Goal: Task Accomplishment & Management: Use online tool/utility

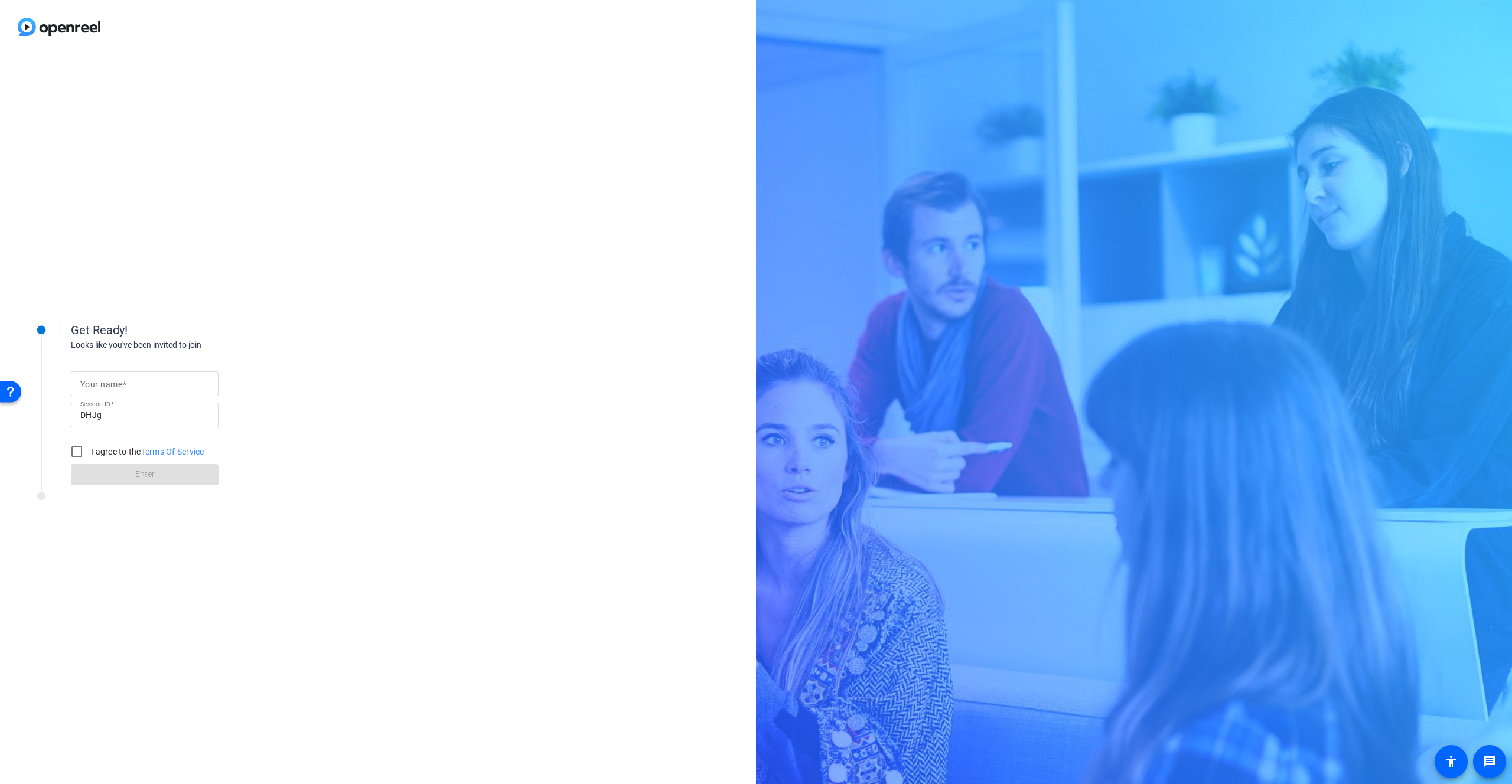
click at [119, 384] on mat-label "Your name" at bounding box center [102, 385] width 42 height 9
click at [119, 384] on input "Your name" at bounding box center [145, 384] width 129 height 14
type input "Pat"
click at [81, 449] on input "I agree to the Terms Of Service" at bounding box center [77, 451] width 23 height 23
checkbox input "true"
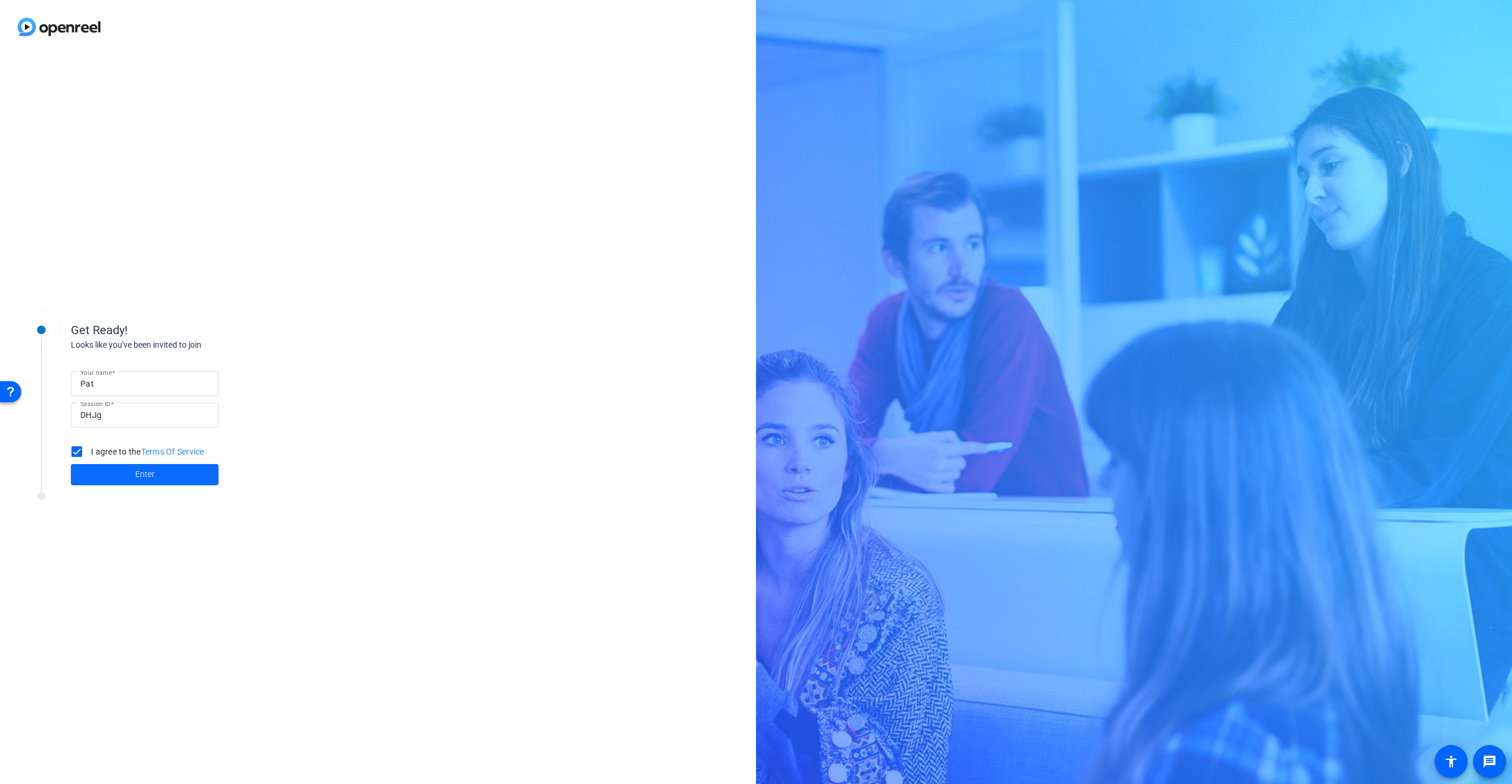
click at [154, 473] on span "Enter" at bounding box center [144, 475] width 19 height 12
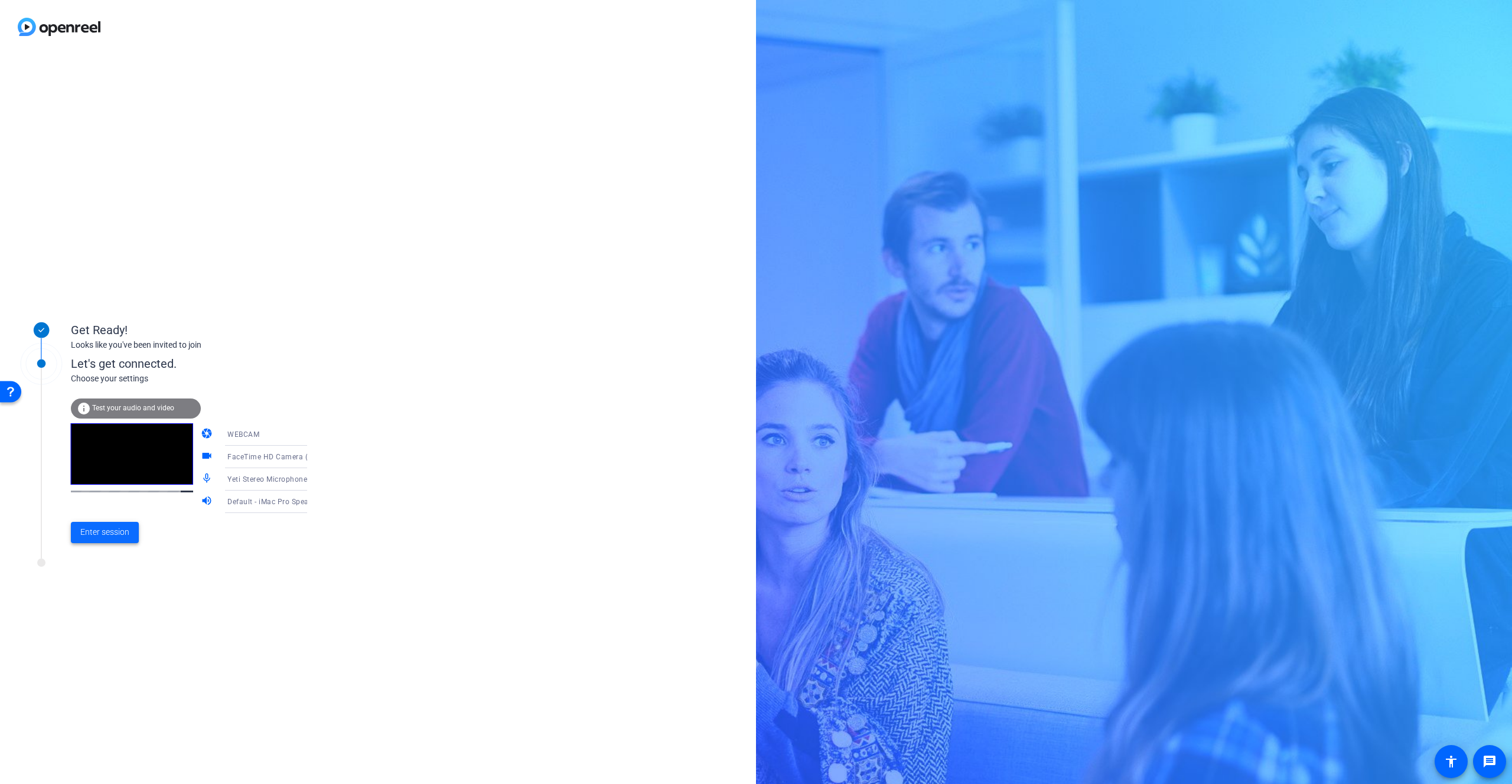
click at [100, 530] on span "Enter session" at bounding box center [105, 532] width 49 height 12
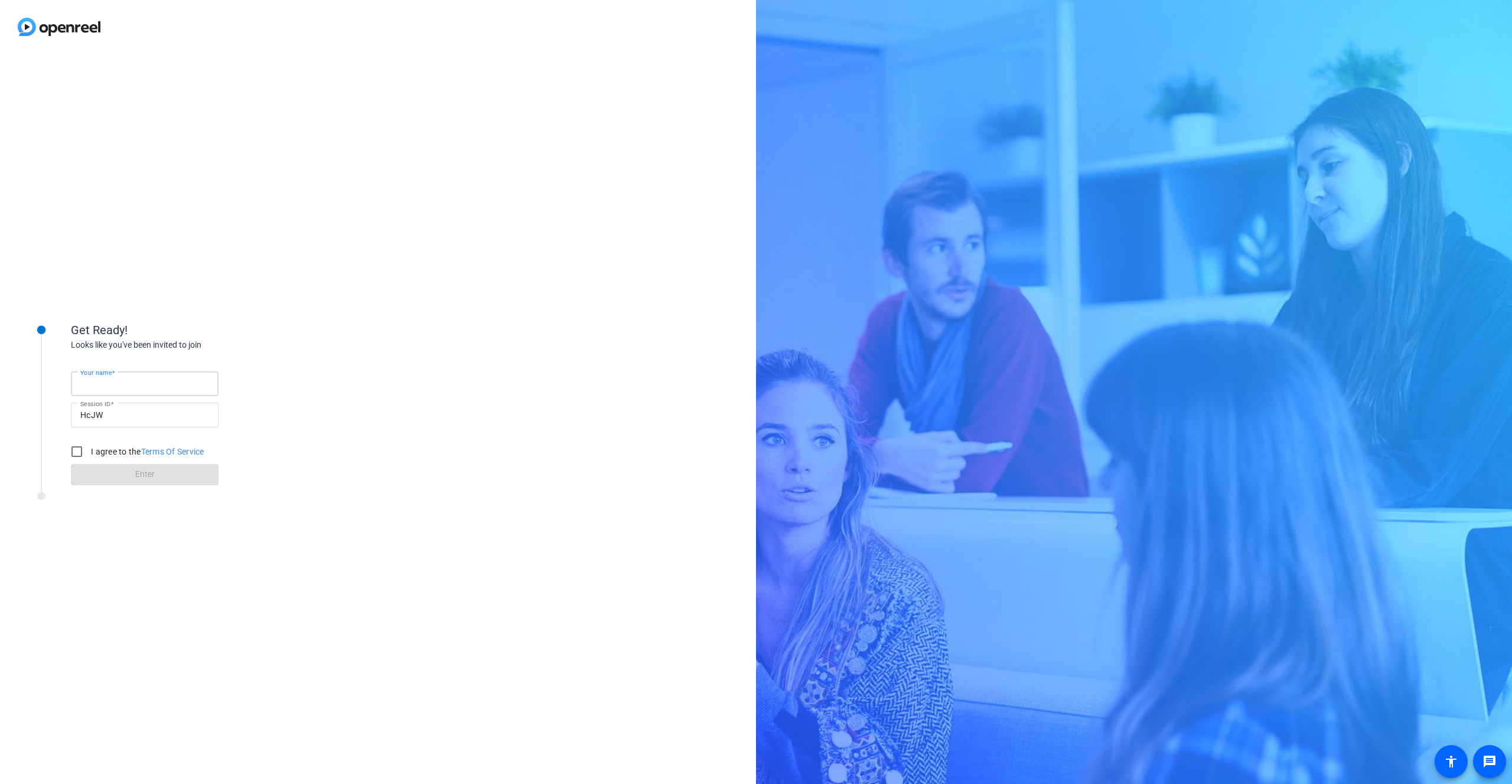
click at [98, 378] on input "Your name" at bounding box center [145, 384] width 129 height 14
type input "Pat"
click at [78, 448] on input "I agree to the Terms Of Service" at bounding box center [77, 451] width 23 height 23
checkbox input "true"
click at [157, 484] on span at bounding box center [144, 475] width 147 height 29
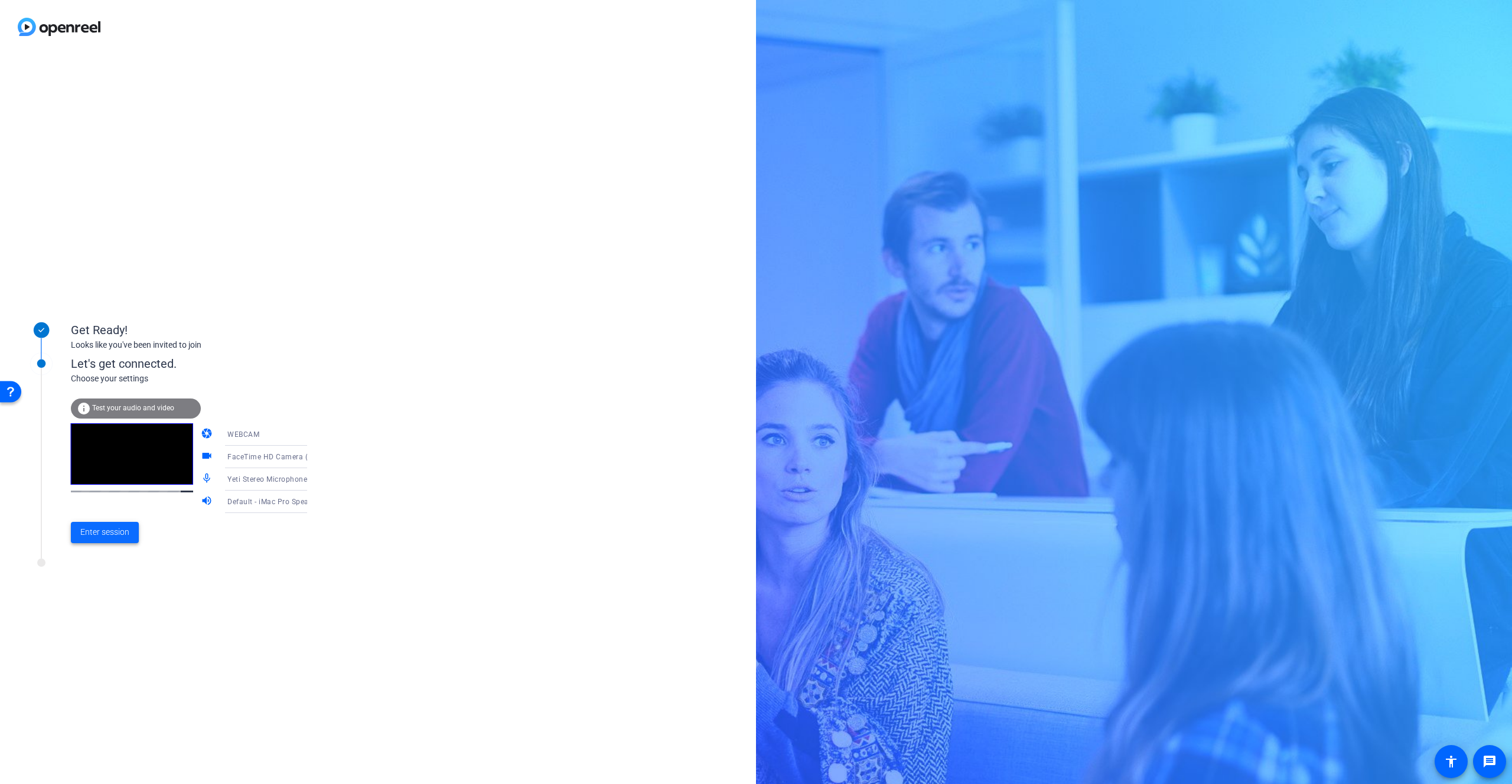
click at [115, 528] on span "Enter session" at bounding box center [105, 532] width 49 height 12
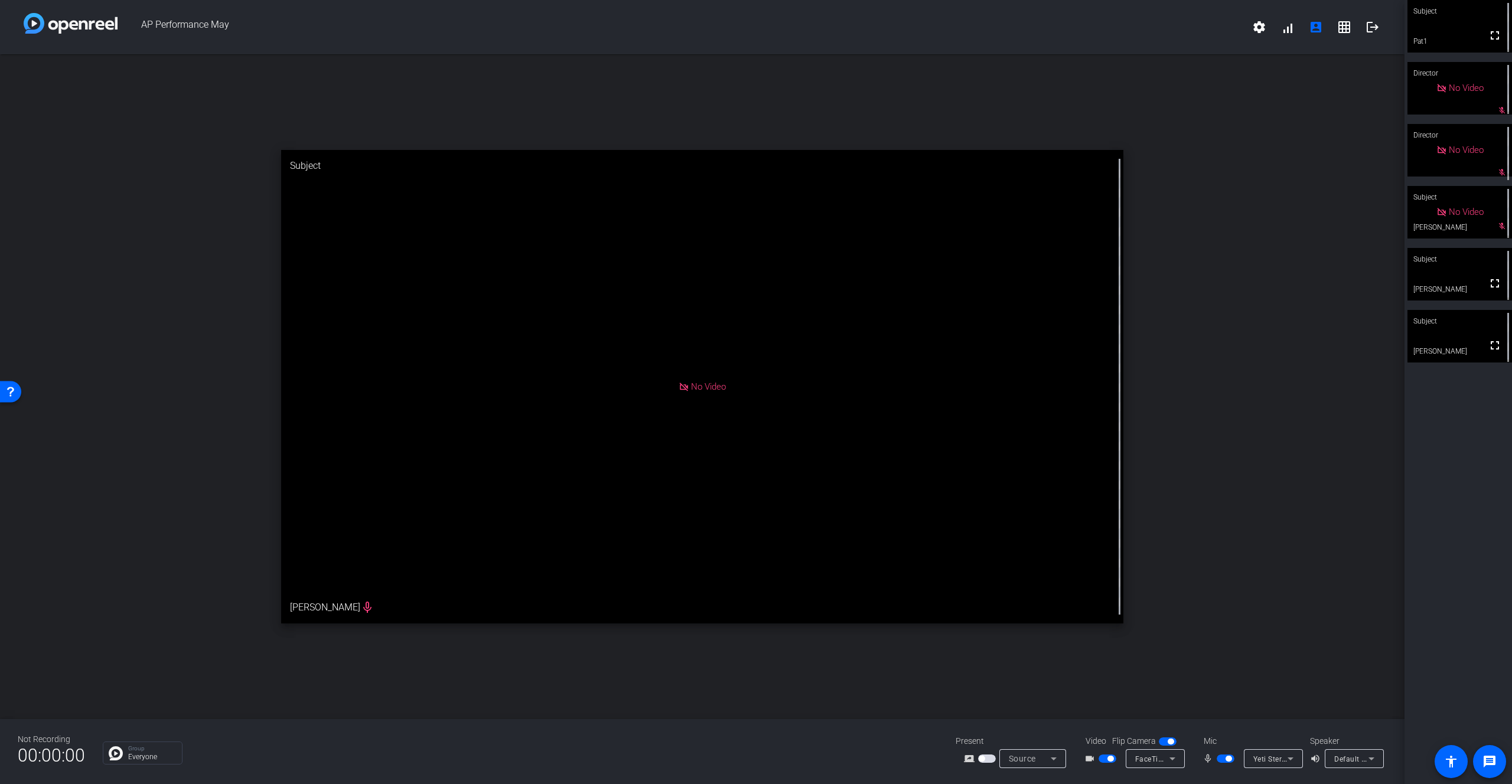
click at [1111, 761] on span "button" at bounding box center [1111, 759] width 6 height 6
click at [1106, 759] on span "button" at bounding box center [1107, 758] width 18 height 9
click at [1234, 521] on div "open_in_new Subject No Video Stefanie" at bounding box center [702, 386] width 1405 height 665
click at [1202, 594] on div "open_in_new Subject No Video Stefanie" at bounding box center [702, 386] width 1405 height 665
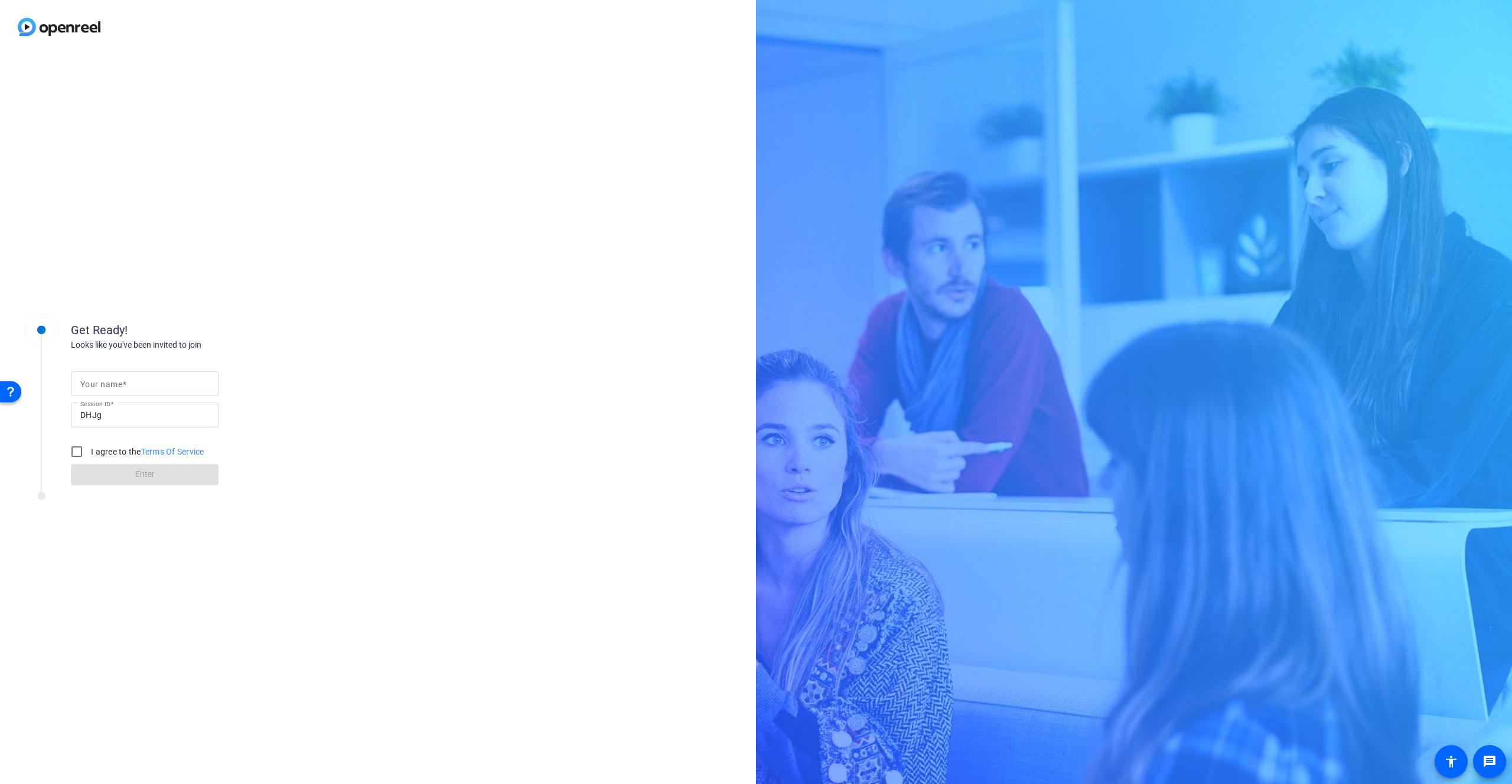
click at [159, 380] on input "Your name" at bounding box center [145, 384] width 129 height 14
type input "Pat"
click at [81, 455] on input "I agree to the Terms Of Service" at bounding box center [77, 451] width 23 height 23
checkbox input "true"
click at [142, 471] on span "Enter" at bounding box center [144, 475] width 19 height 12
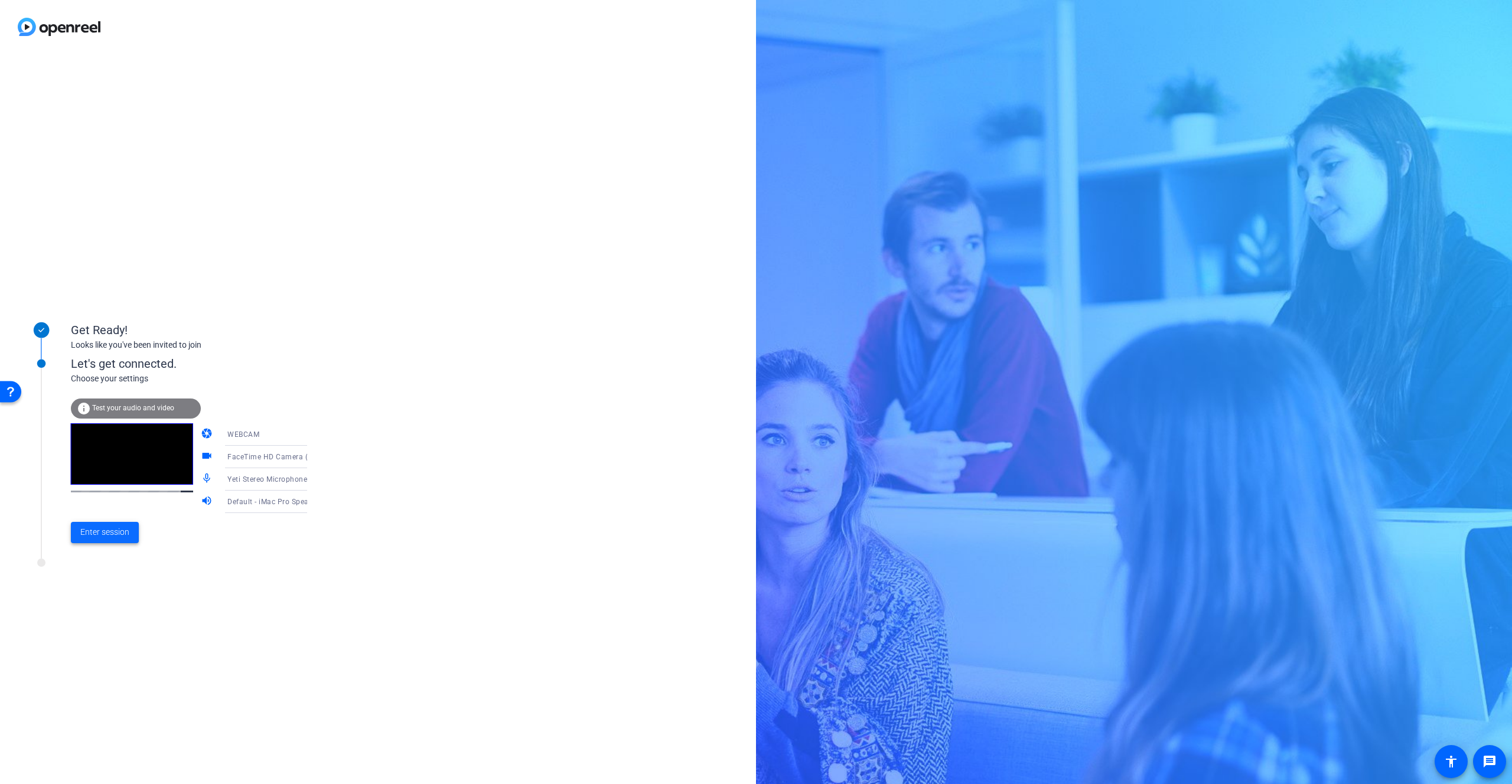
click at [105, 532] on span "Enter session" at bounding box center [105, 532] width 49 height 12
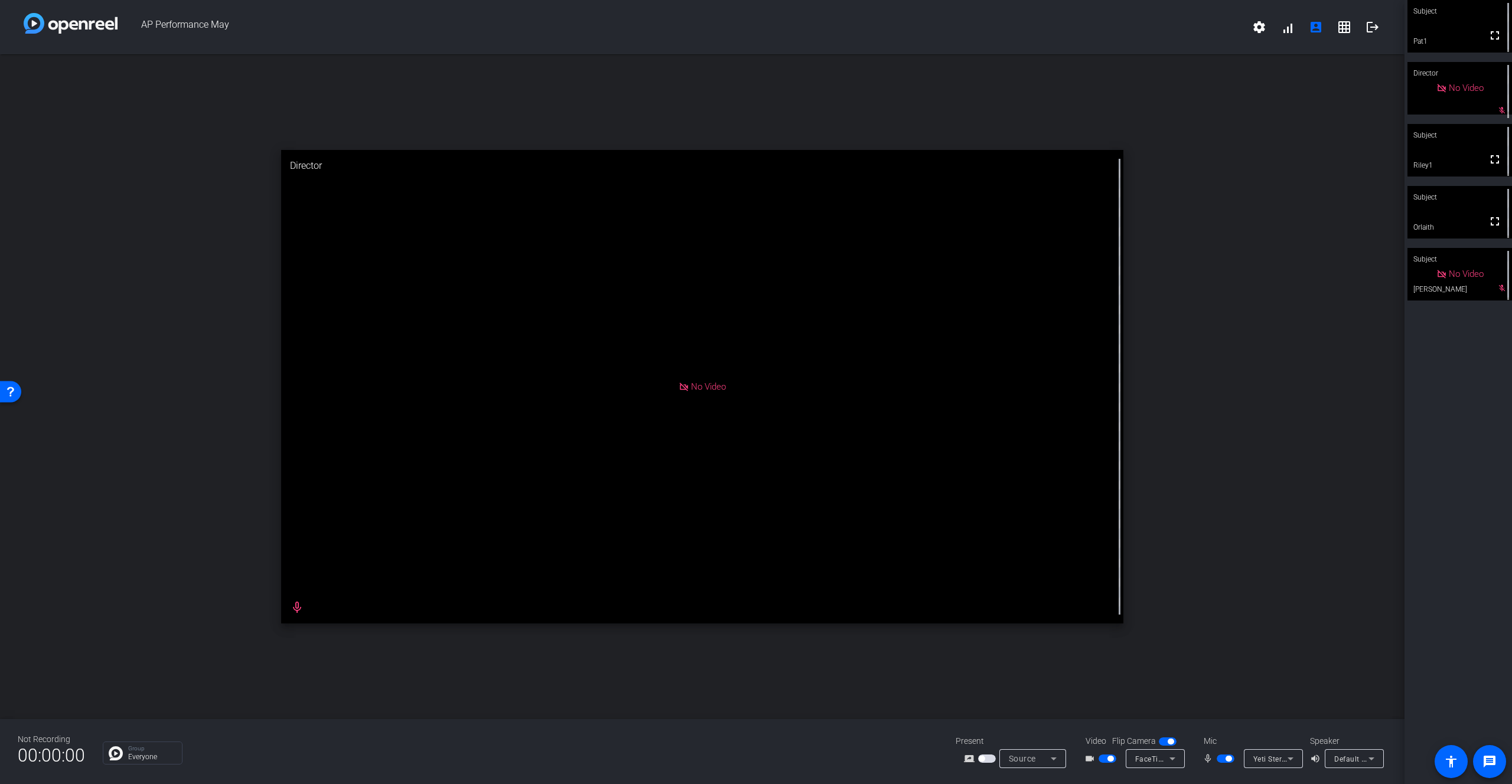
click at [1109, 758] on span "button" at bounding box center [1111, 759] width 6 height 6
click at [1230, 760] on span "button" at bounding box center [1229, 759] width 6 height 6
click at [1209, 537] on div "open_in_new Director No Video mic_none" at bounding box center [702, 386] width 1405 height 665
click at [1318, 478] on div "open_in_new Director No Video mic_none" at bounding box center [702, 386] width 1405 height 665
click at [1405, 365] on div "Subject No Video Pat1 mic_off_outline Director No Video mic_off_outline Subject…" at bounding box center [1458, 392] width 108 height 784
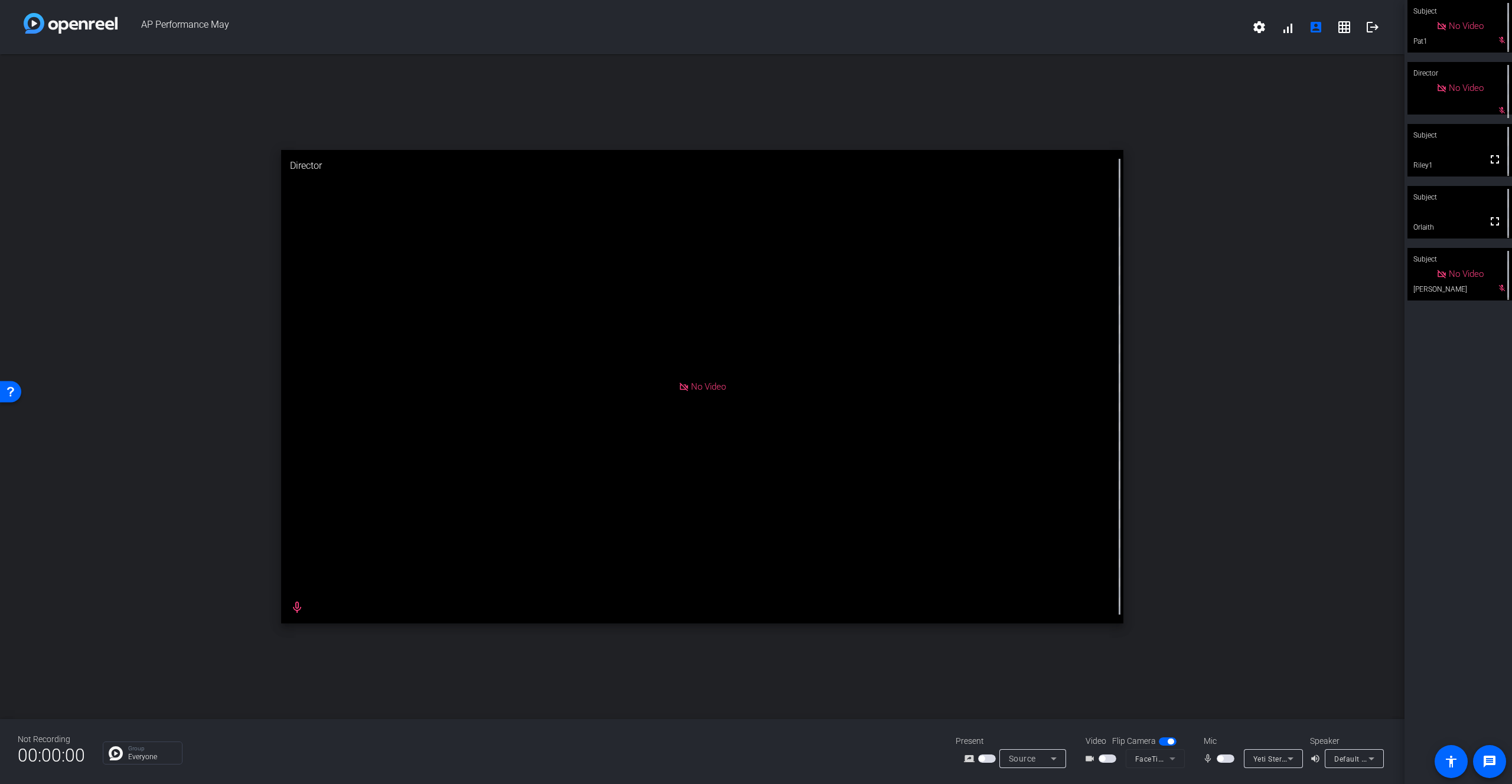
drag, startPoint x: 1405, startPoint y: 367, endPoint x: 1218, endPoint y: 363, distance: 187.0
click at [1218, 363] on div "AP Performance May settings signal_cellular_alt account_box grid_on logout open…" at bounding box center [756, 392] width 1512 height 784
click at [1218, 363] on div "open_in_new Director No Video mic_none" at bounding box center [702, 386] width 1405 height 665
click at [1219, 752] on mat-slide-toggle at bounding box center [1227, 758] width 20 height 12
click at [1227, 761] on span "button" at bounding box center [1226, 758] width 18 height 9
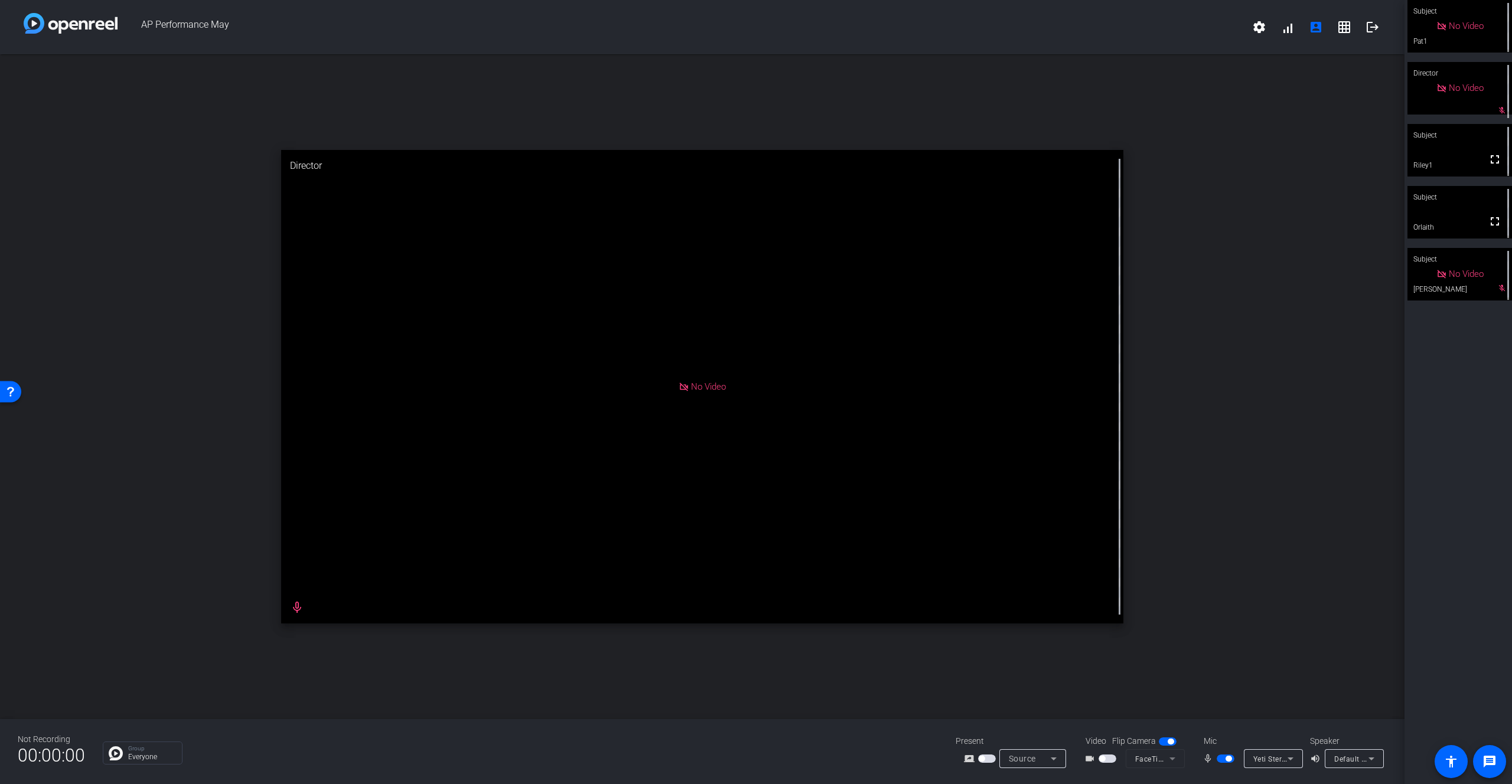
click at [1102, 758] on span "button" at bounding box center [1102, 759] width 6 height 6
click at [1202, 341] on div "open_in_new Director No Video" at bounding box center [702, 386] width 1405 height 665
click at [1157, 165] on div "open_in_new Director No Video" at bounding box center [702, 386] width 1405 height 665
